Goal: Task Accomplishment & Management: Manage account settings

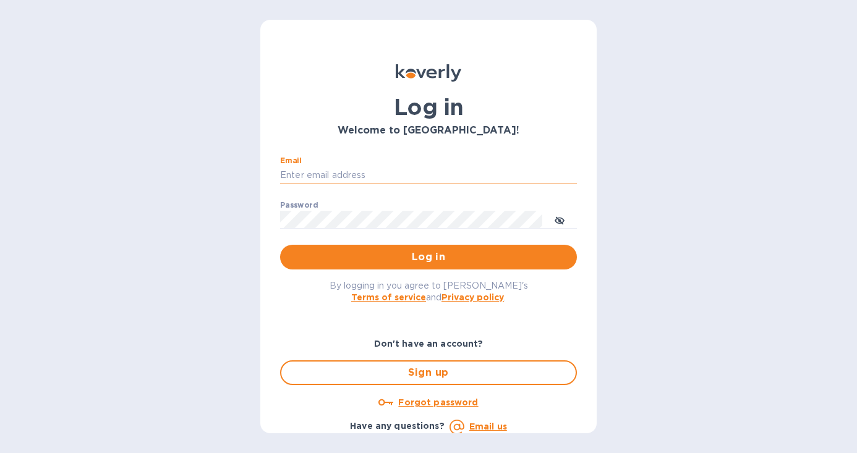
click at [378, 176] on input "Email" at bounding box center [428, 175] width 297 height 19
type input "[PERSON_NAME][EMAIL_ADDRESS][DOMAIN_NAME]"
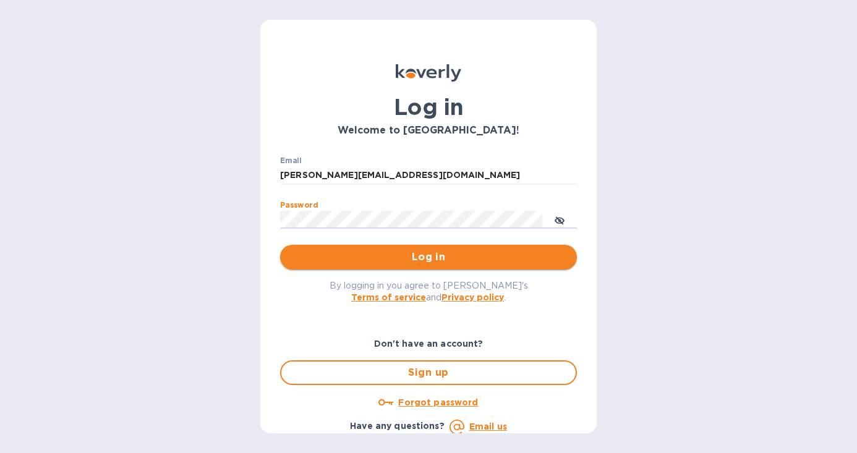
click at [367, 255] on span "Log in" at bounding box center [428, 257] width 277 height 15
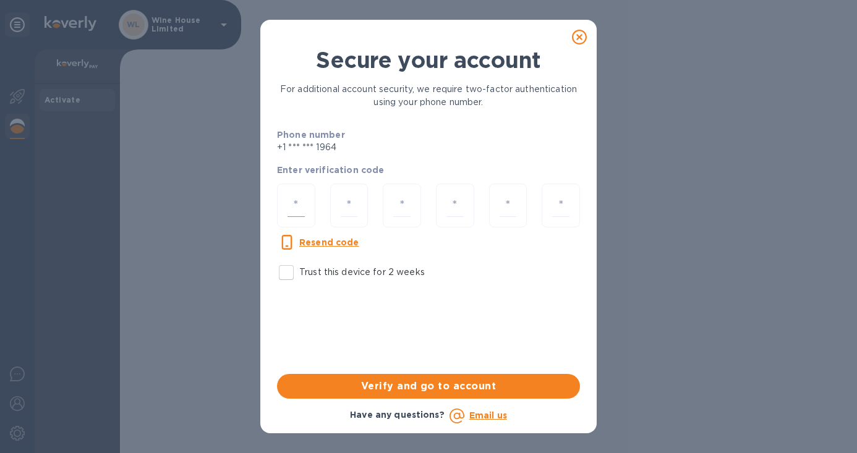
click at [296, 205] on input "number" at bounding box center [296, 205] width 17 height 23
type input "7"
type input "3"
type input "2"
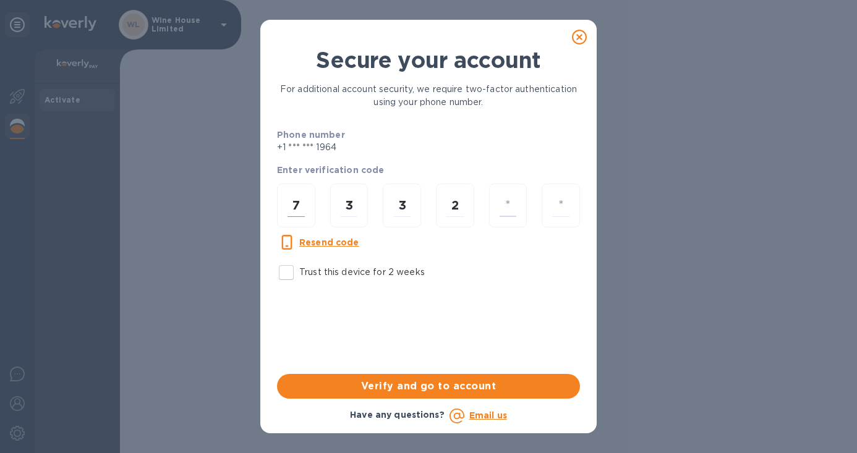
type input "4"
type input "1"
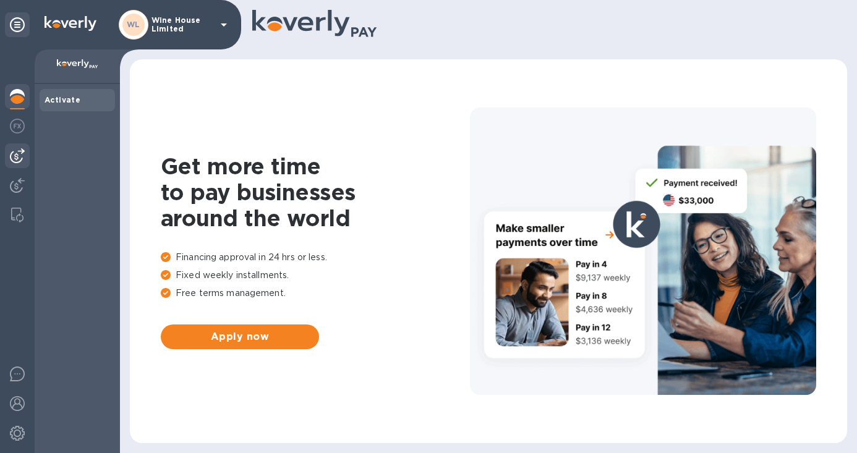
click at [11, 152] on img at bounding box center [17, 155] width 15 height 15
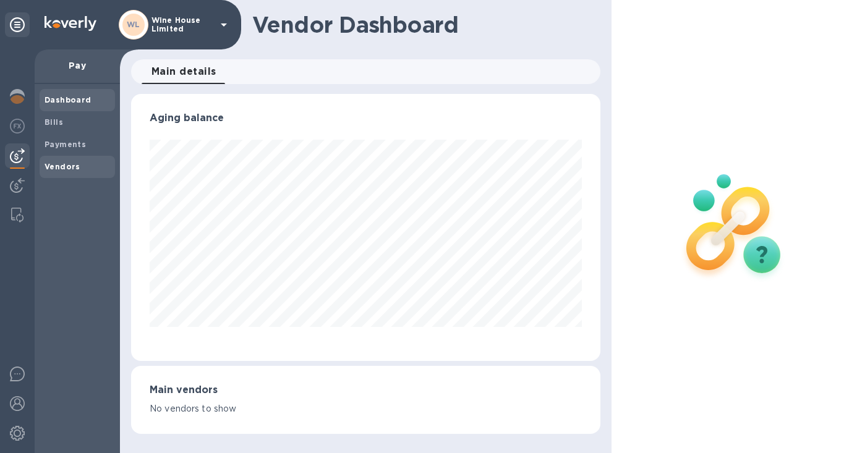
scroll to position [267, 469]
click at [59, 163] on b "Vendors" at bounding box center [63, 166] width 36 height 9
